Goal: Check status: Check status

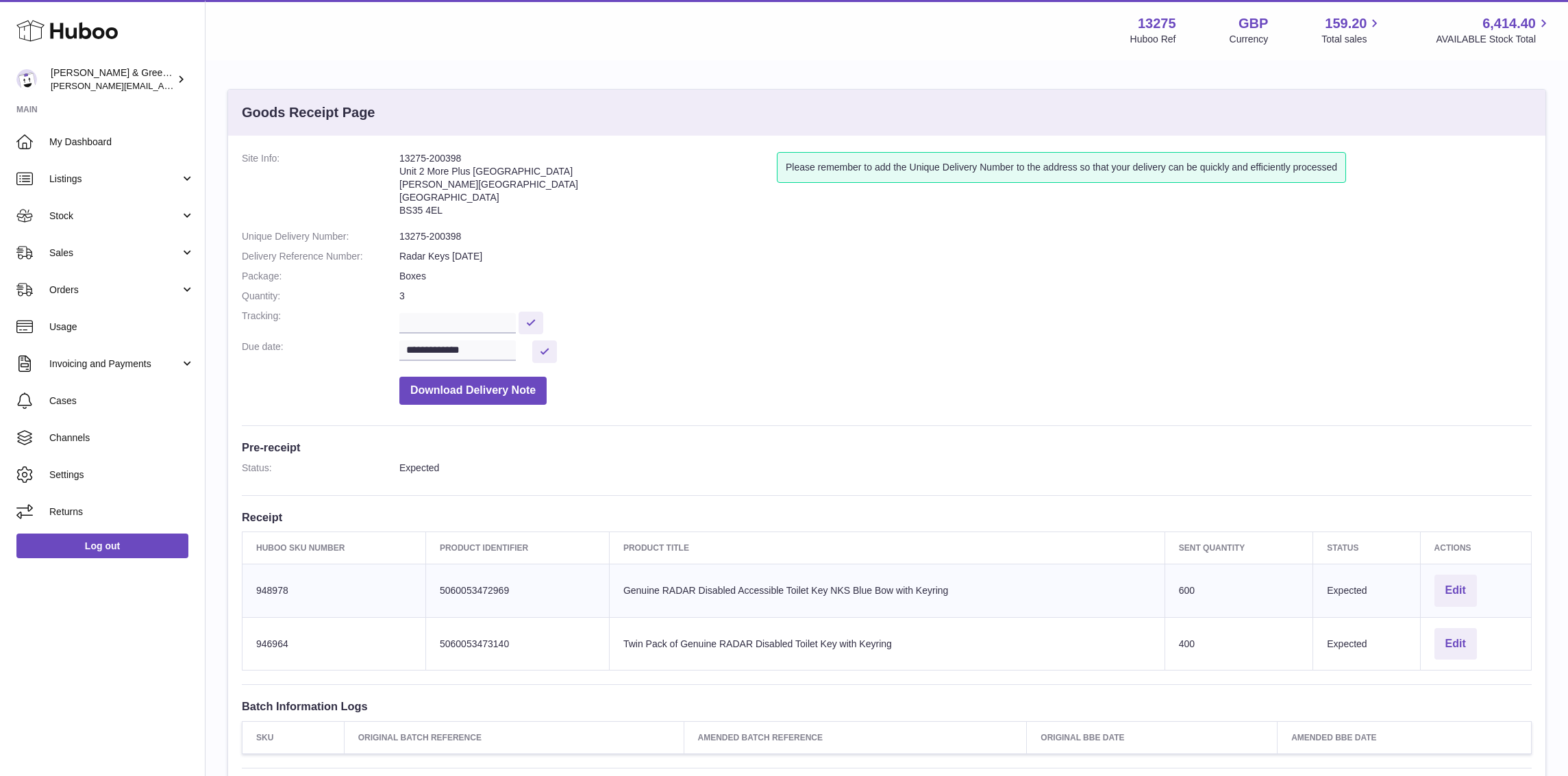
click at [143, 232] on link "Stock" at bounding box center [102, 216] width 205 height 37
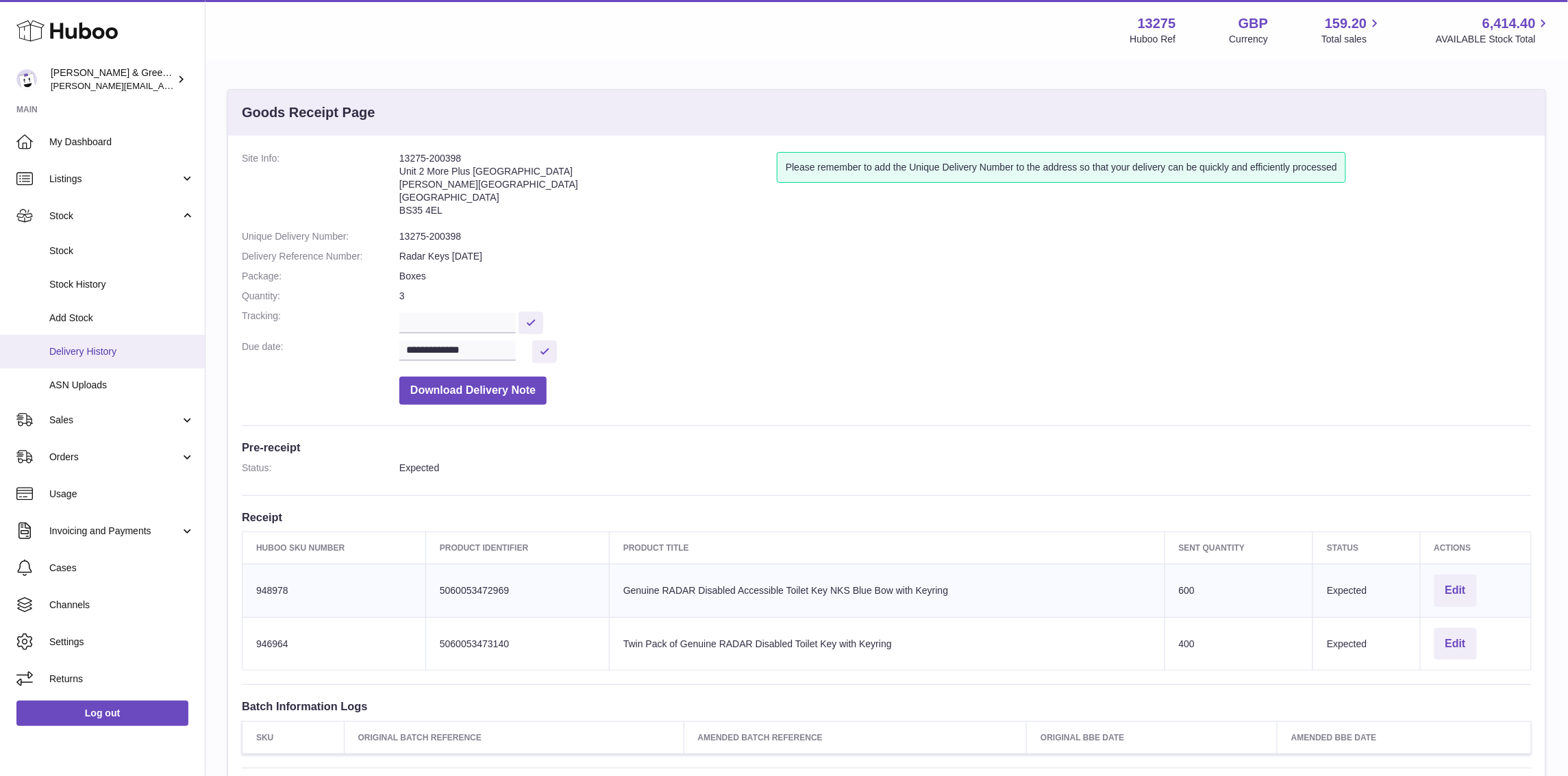
click at [140, 354] on span "Delivery History" at bounding box center [121, 351] width 146 height 13
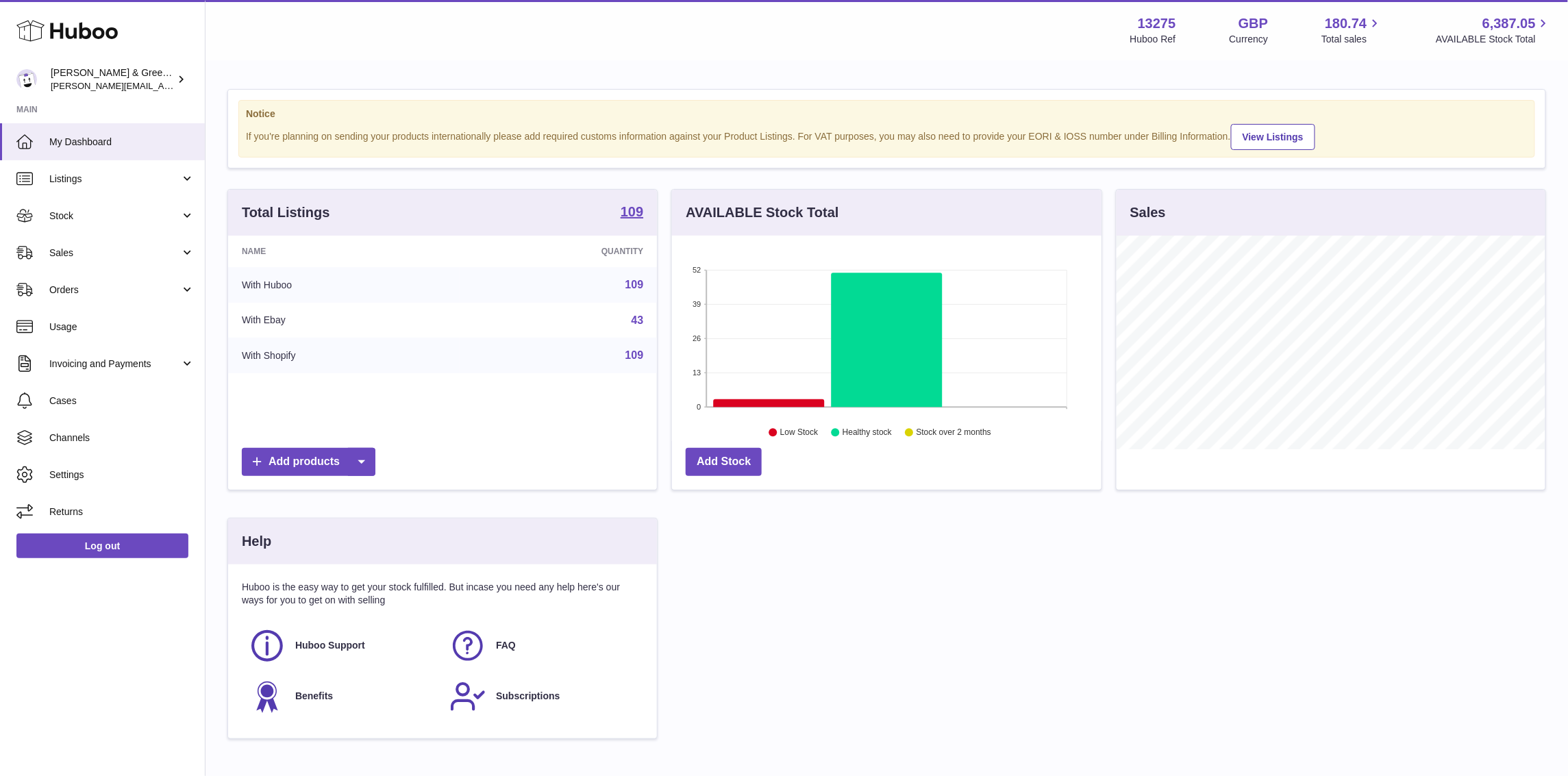
scroll to position [213, 429]
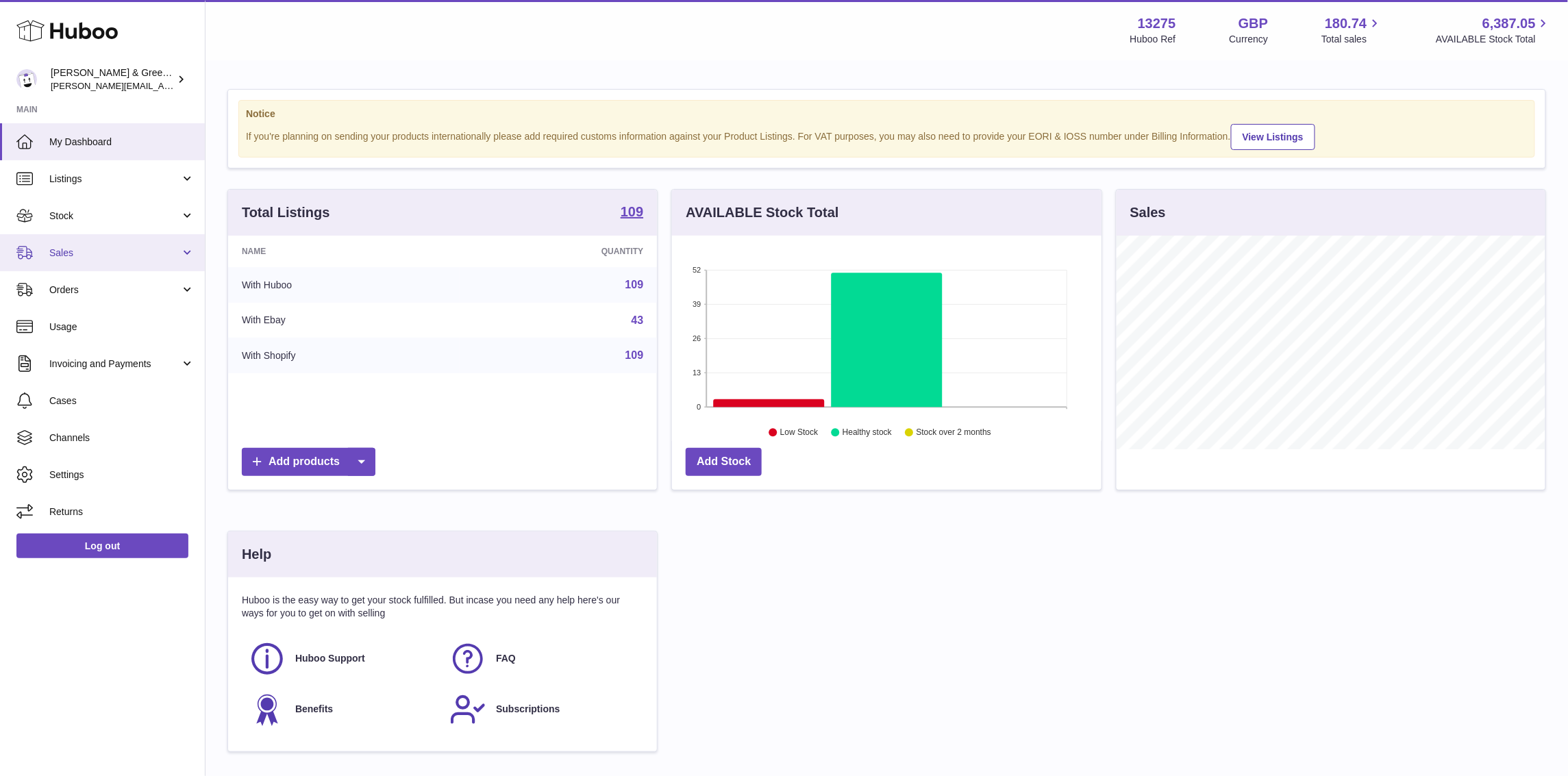
click at [162, 257] on span "Sales" at bounding box center [114, 253] width 131 height 13
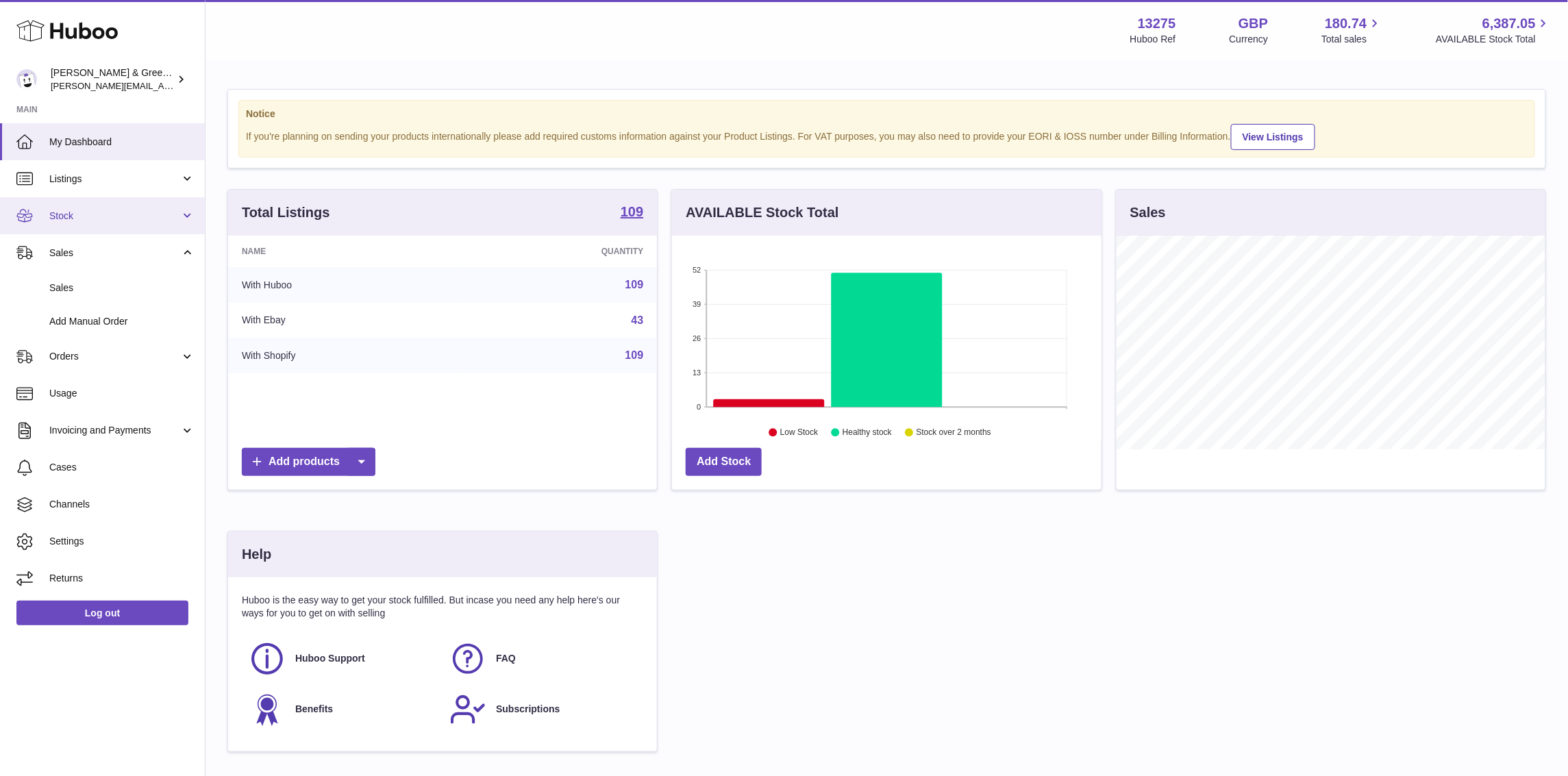
click at [190, 216] on link "Stock" at bounding box center [102, 216] width 205 height 37
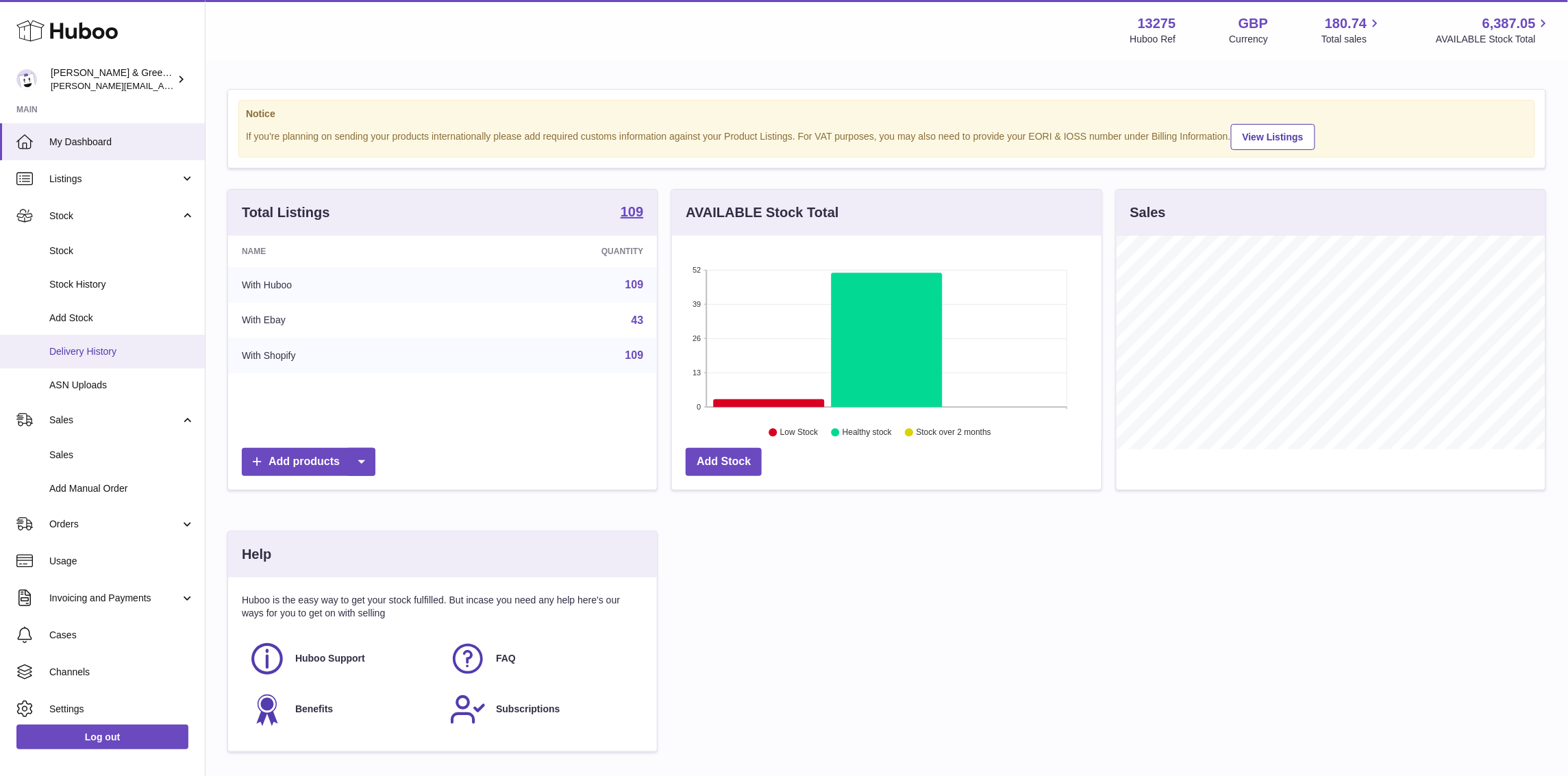
click at [129, 345] on span "Delivery History" at bounding box center [121, 351] width 146 height 13
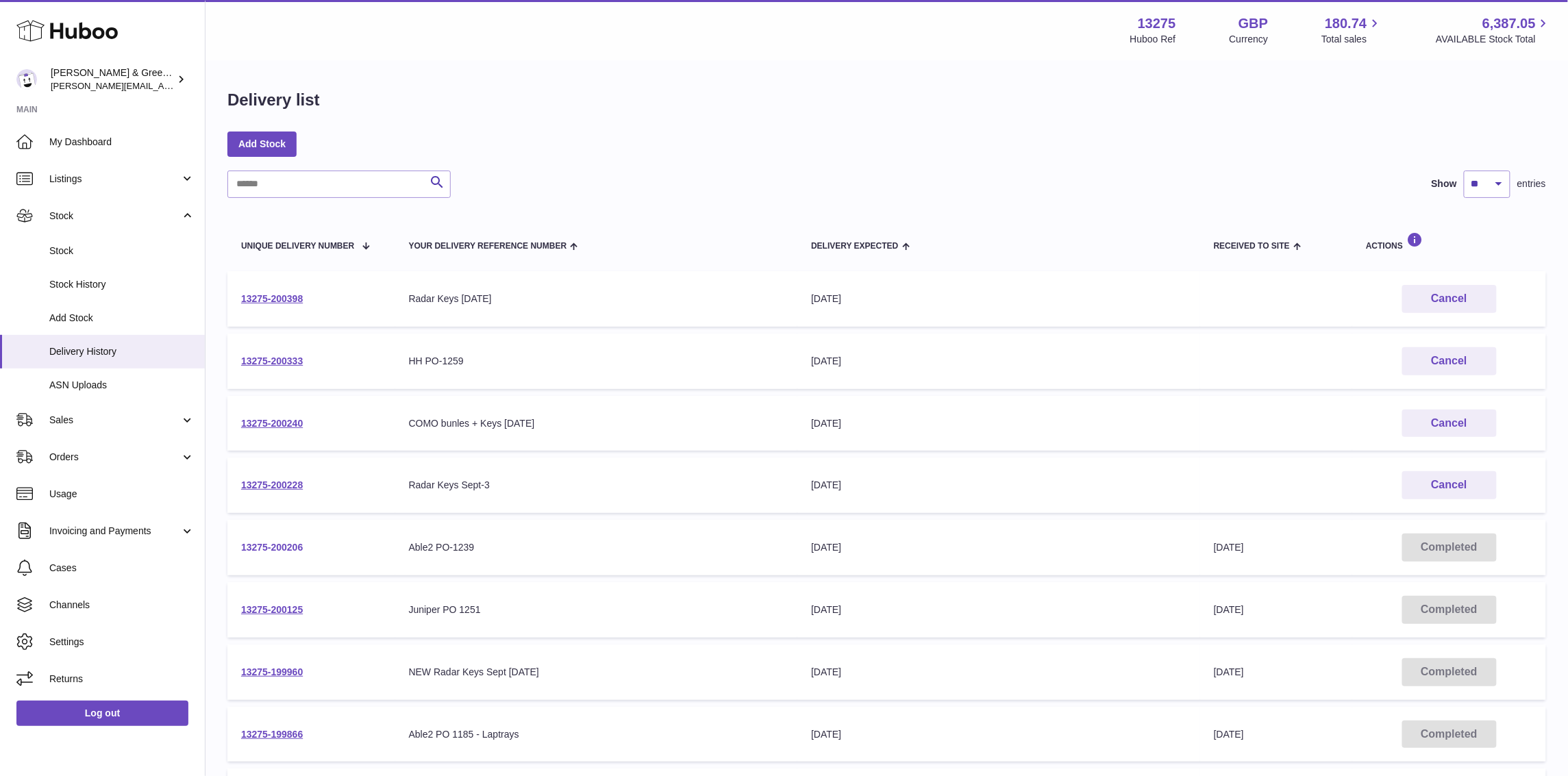
click at [257, 542] on link "13275-200206" at bounding box center [272, 548] width 62 height 11
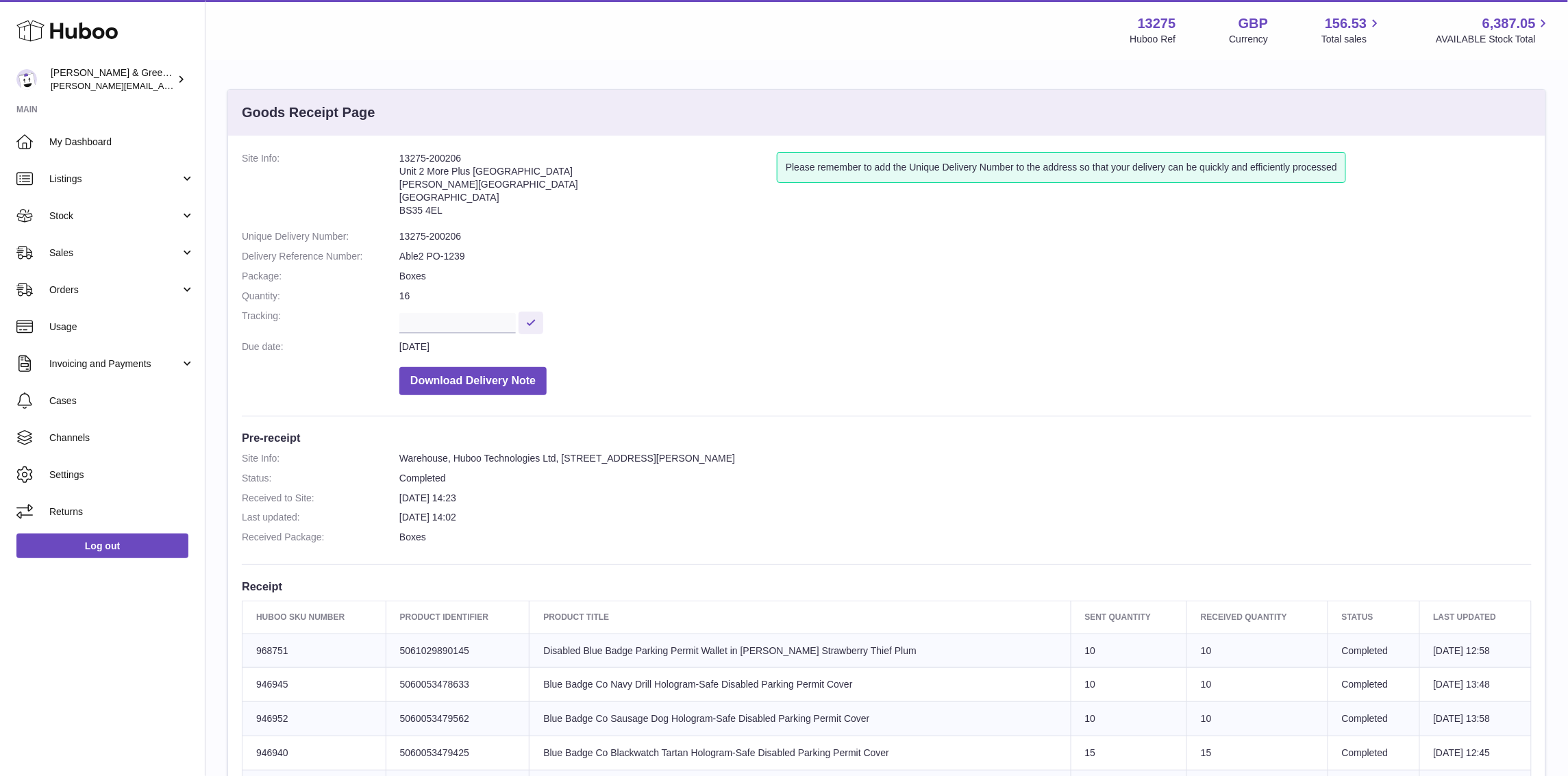
click at [488, 310] on dd at bounding box center [966, 322] width 1132 height 24
click at [544, 331] on button at bounding box center [531, 323] width 25 height 23
click at [85, 225] on link "Stock" at bounding box center [102, 216] width 205 height 37
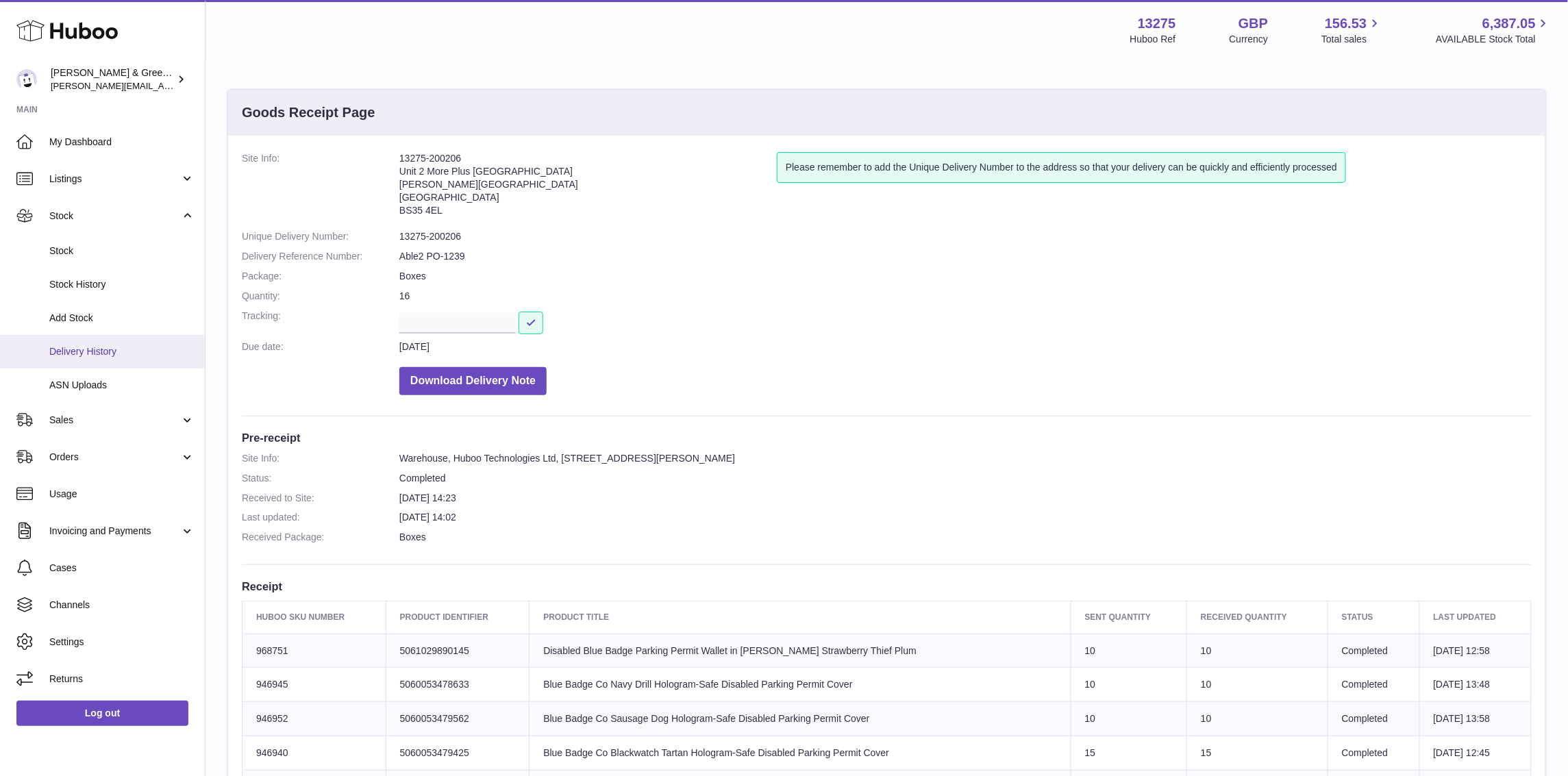
click at [129, 354] on span "Delivery History" at bounding box center [121, 351] width 146 height 13
